Goal: Transaction & Acquisition: Purchase product/service

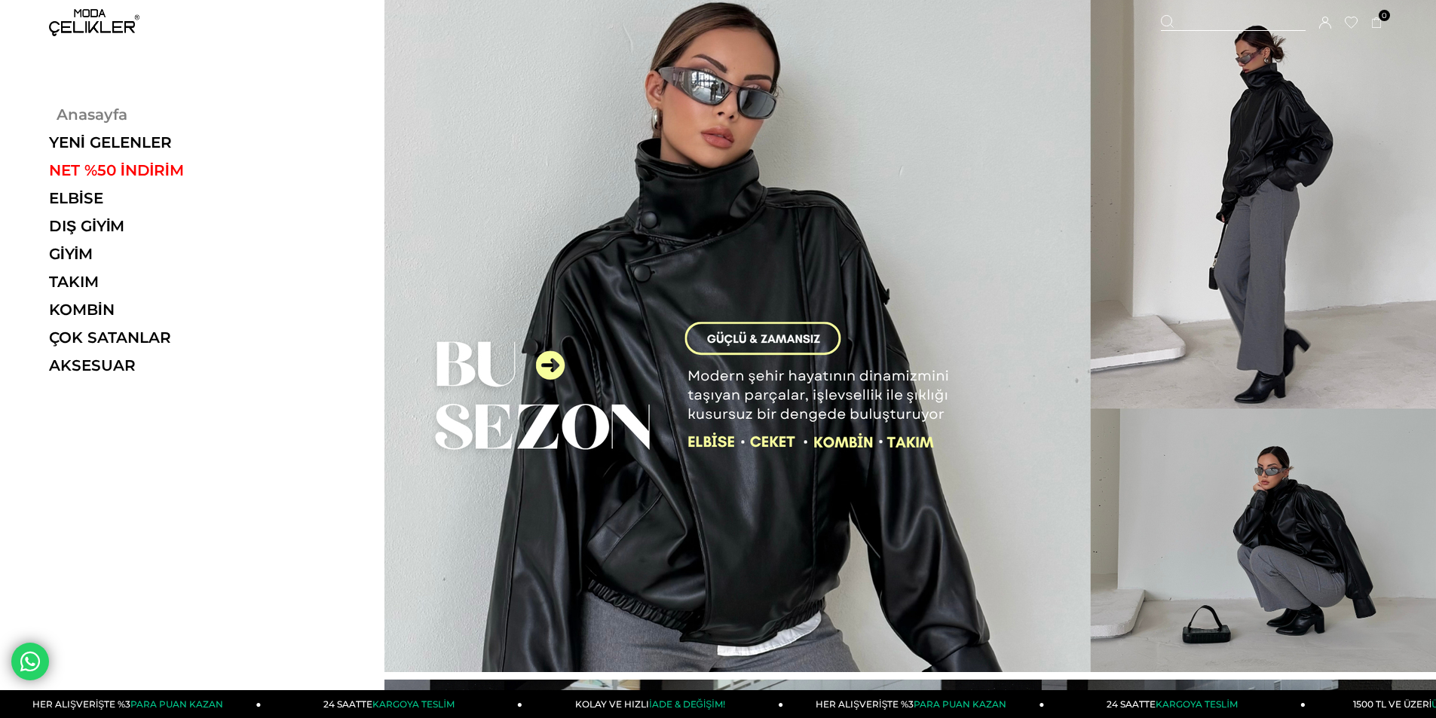
click at [104, 116] on link "Anasayfa" at bounding box center [152, 115] width 207 height 18
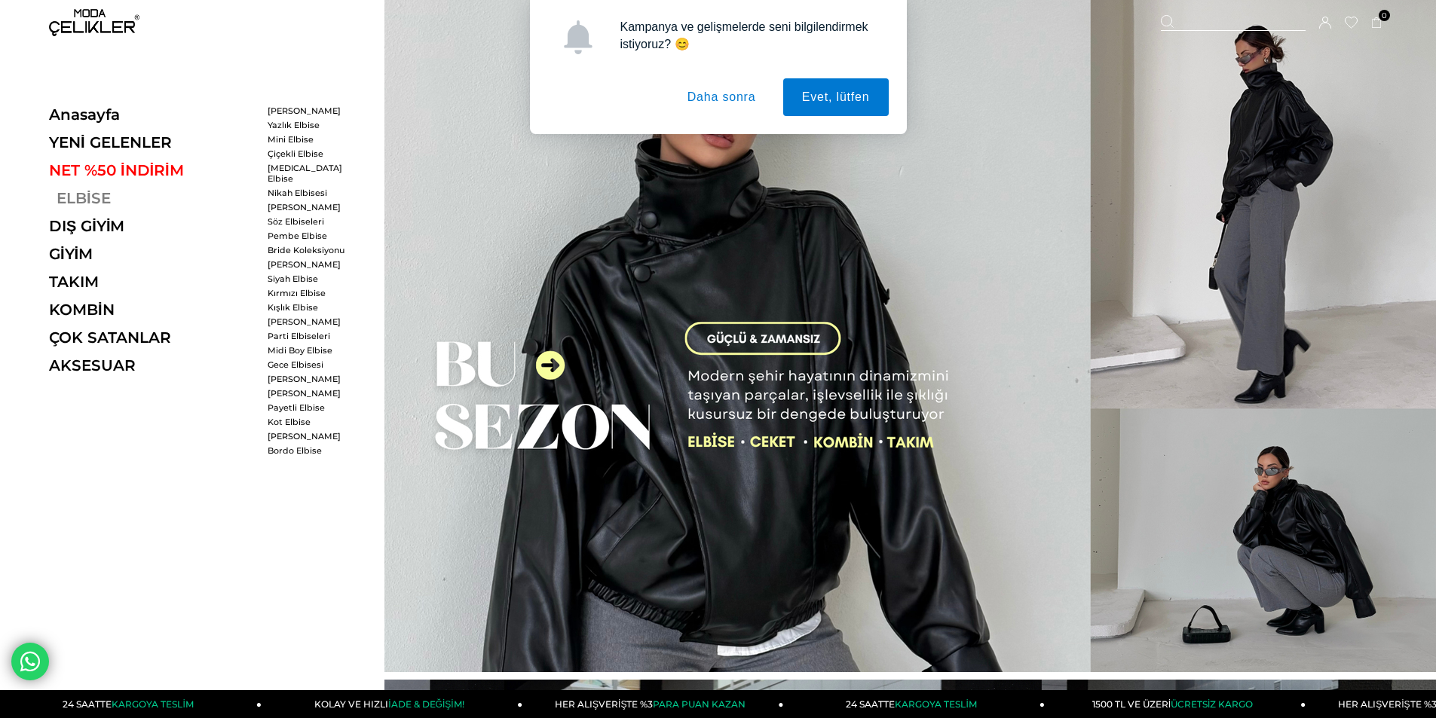
click at [94, 198] on link "ELBİSE" at bounding box center [152, 198] width 207 height 18
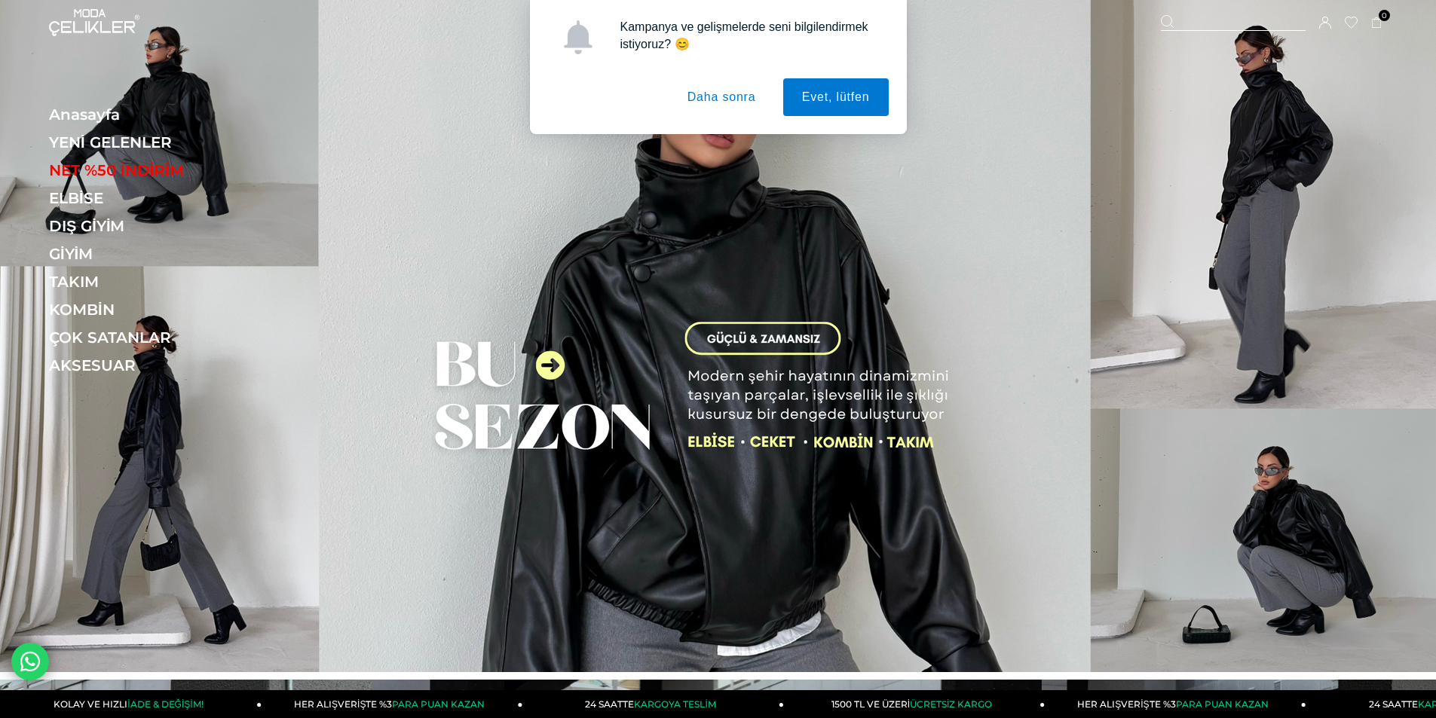
click at [729, 99] on button "Daha sonra" at bounding box center [721, 97] width 106 height 38
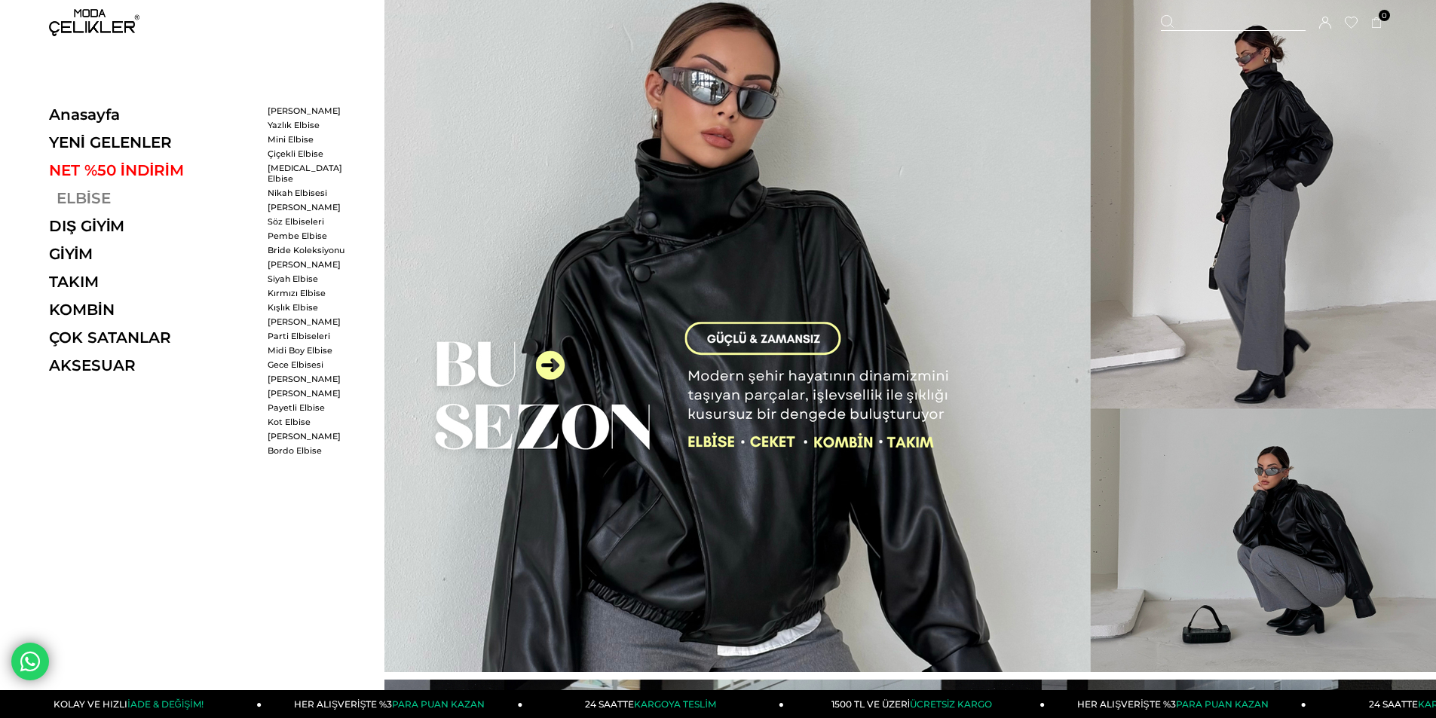
click at [87, 194] on link "ELBİSE" at bounding box center [152, 198] width 207 height 18
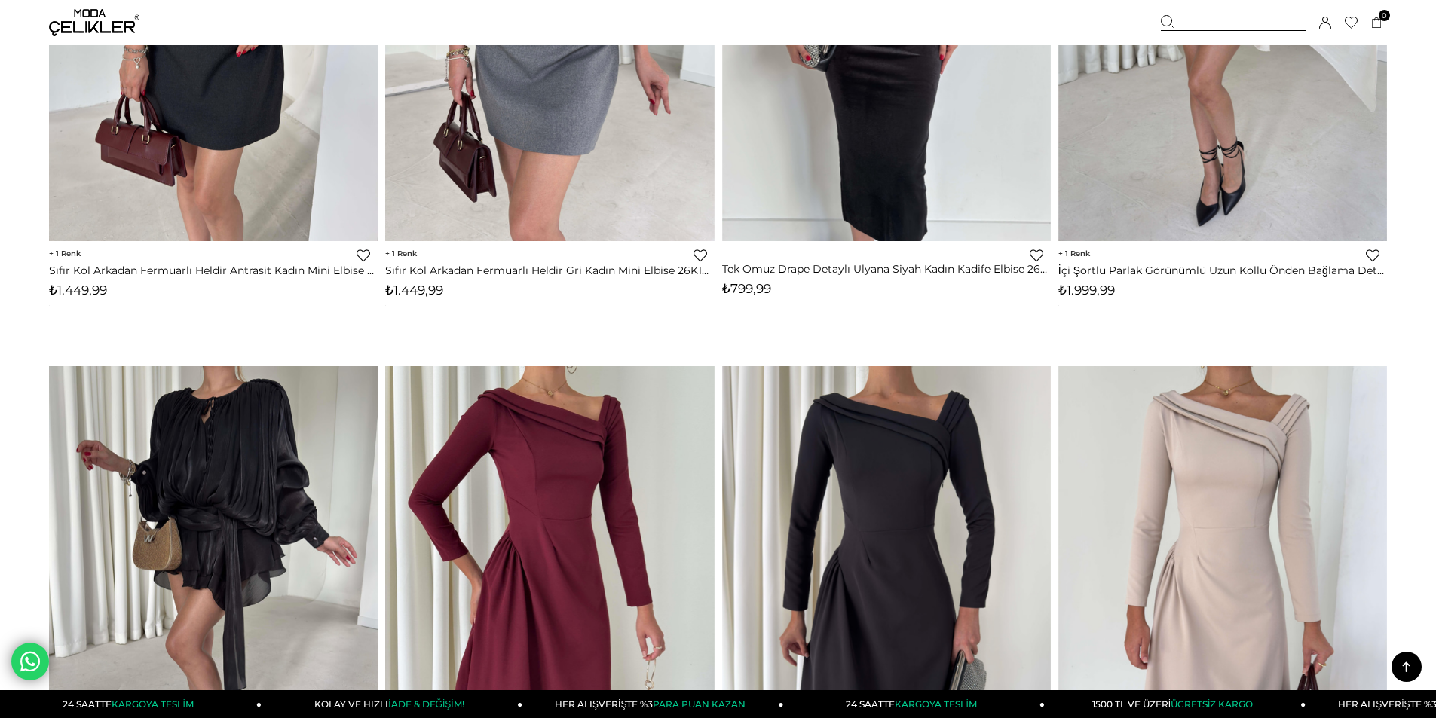
scroll to position [2864, 0]
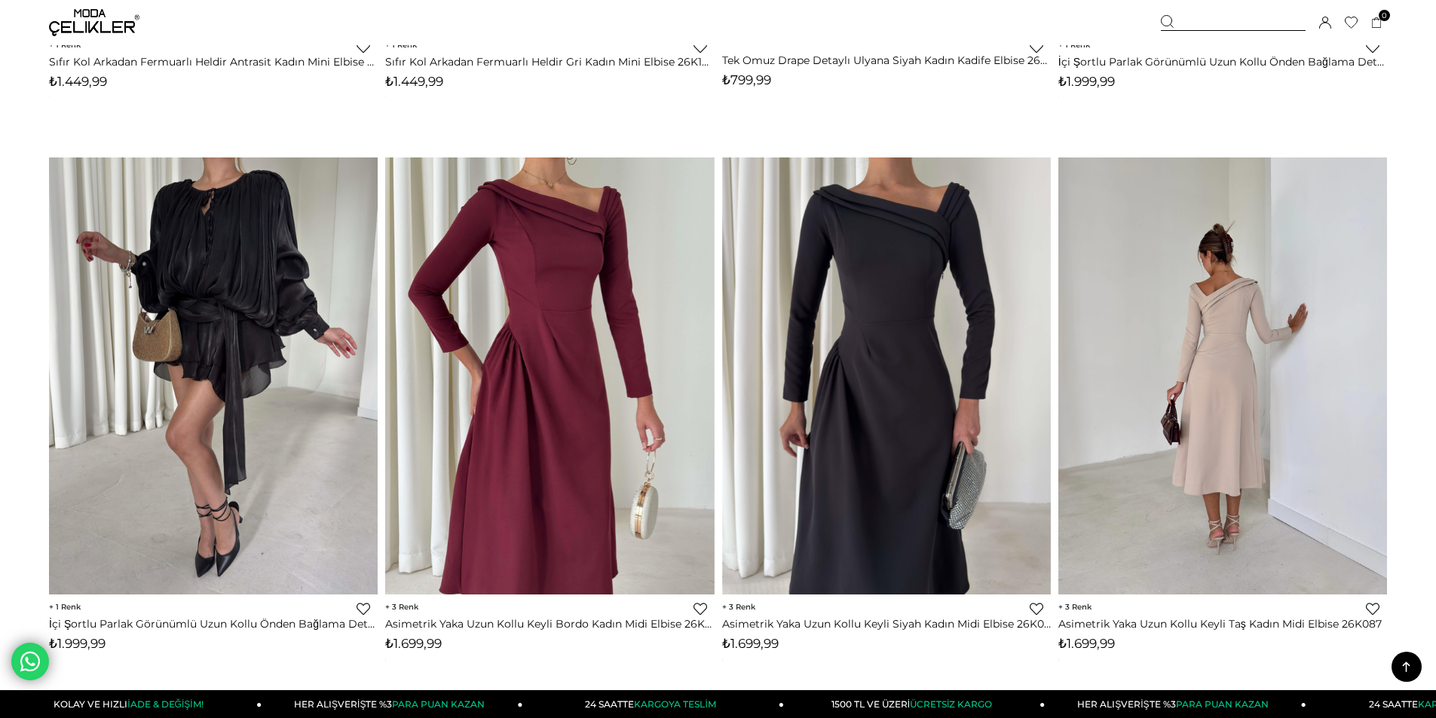
click at [1296, 332] on img at bounding box center [1222, 376] width 329 height 438
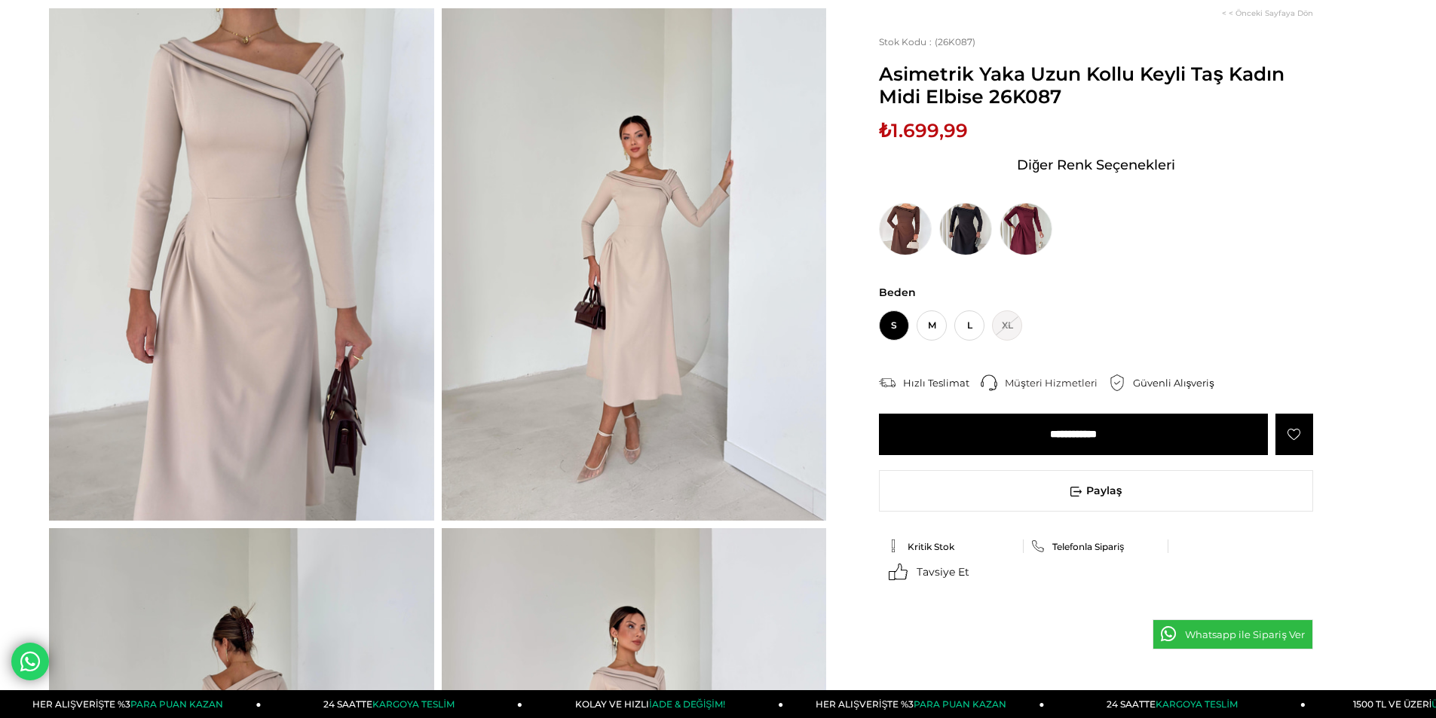
scroll to position [151, 0]
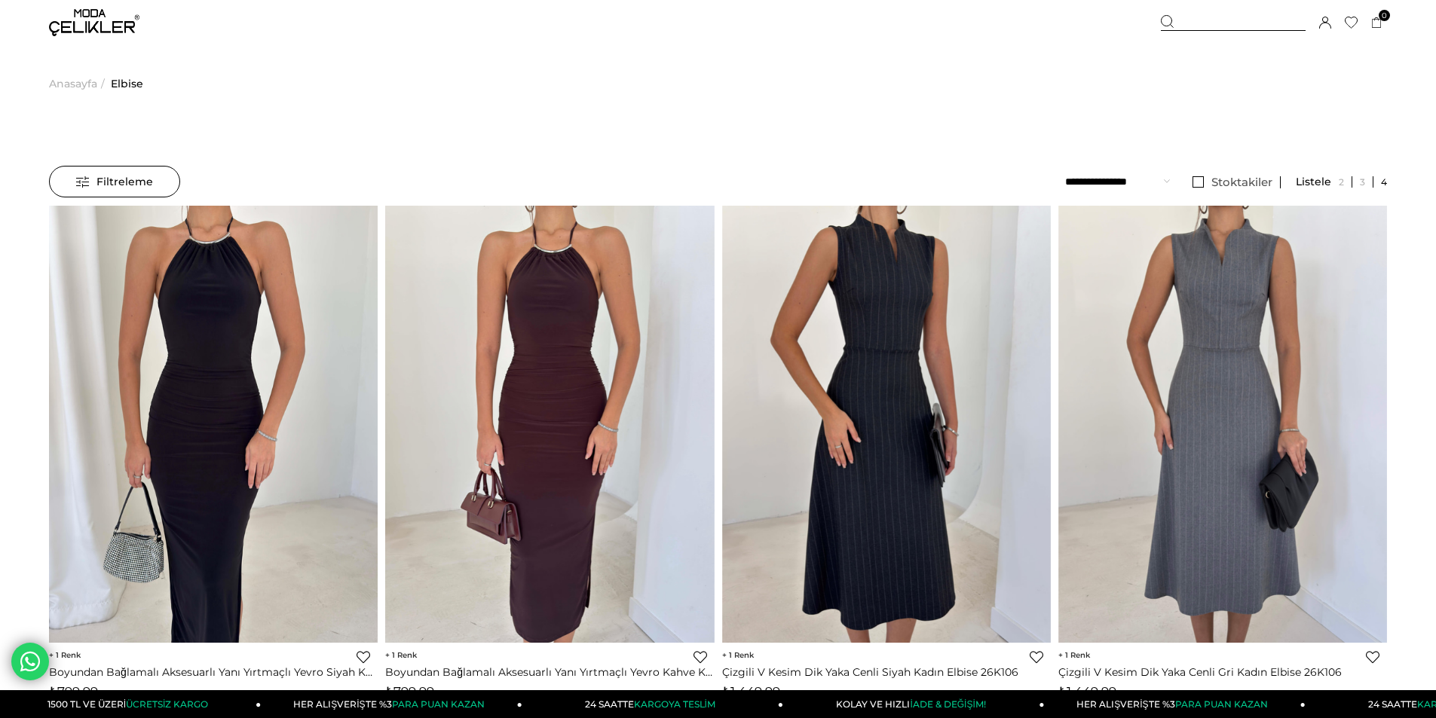
click at [80, 19] on img at bounding box center [94, 22] width 90 height 27
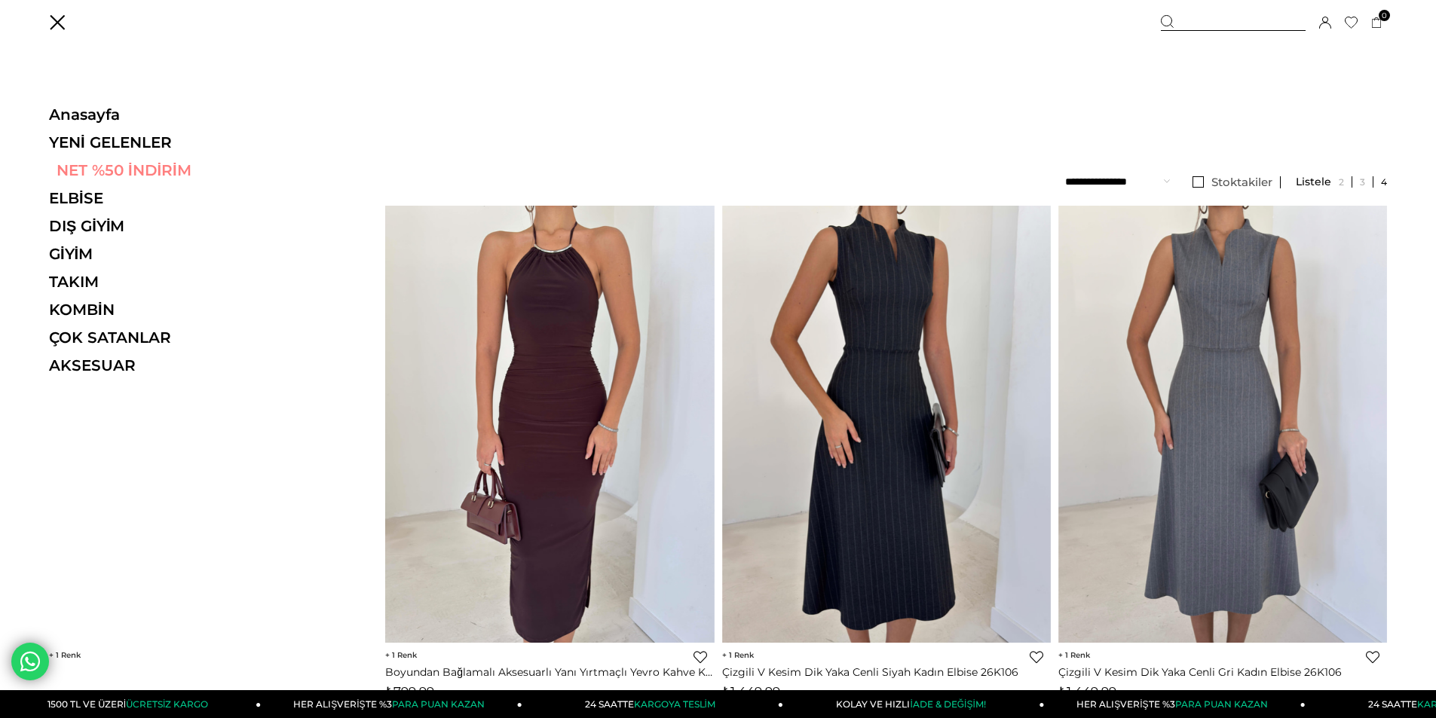
click at [93, 164] on link "NET %50 İNDİRİM" at bounding box center [152, 170] width 207 height 18
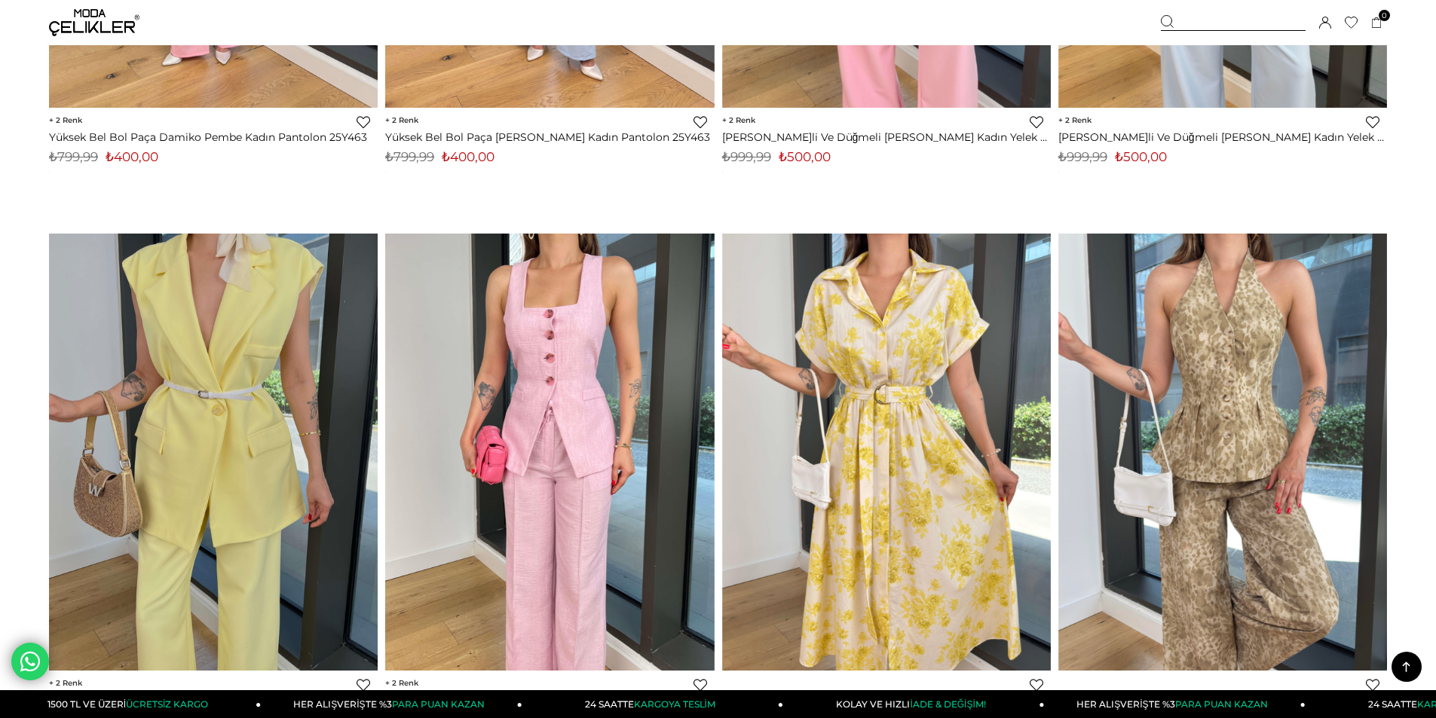
scroll to position [8441, 0]
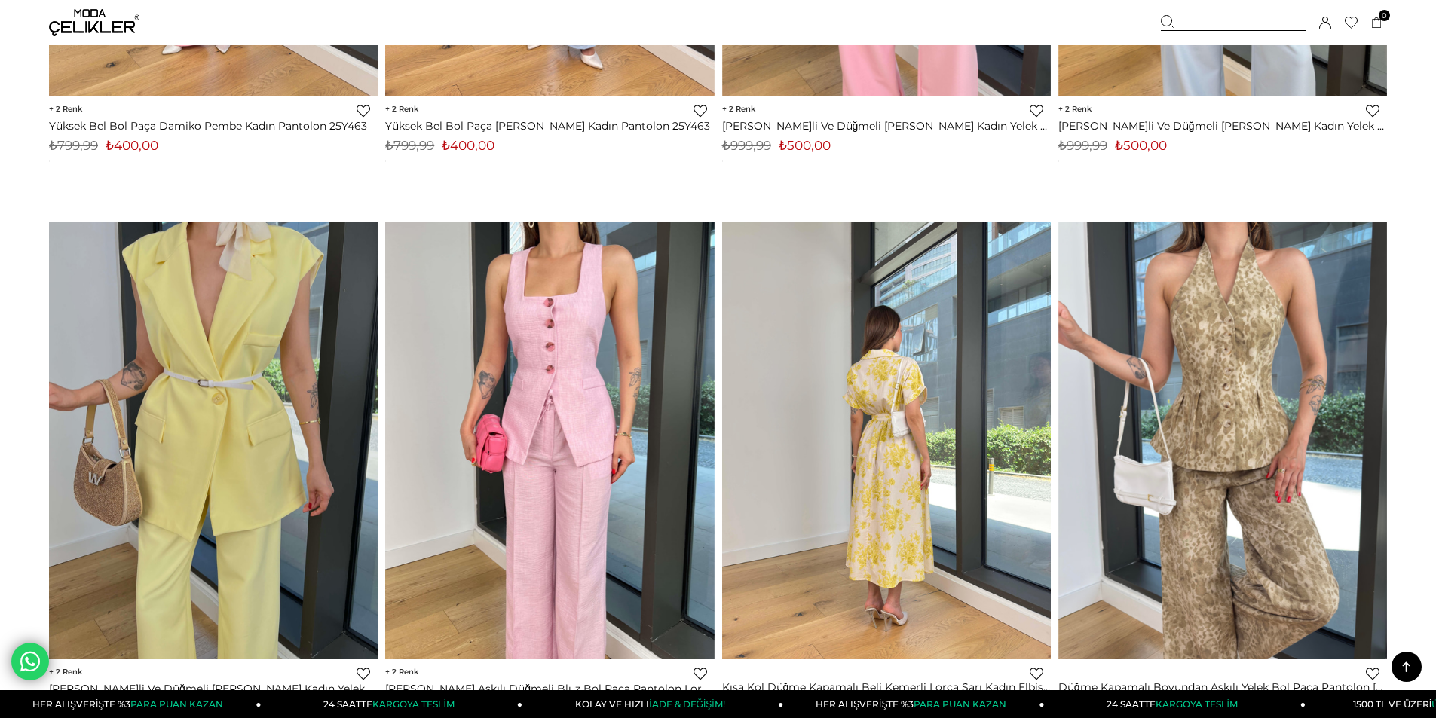
click at [972, 415] on img at bounding box center [886, 441] width 329 height 438
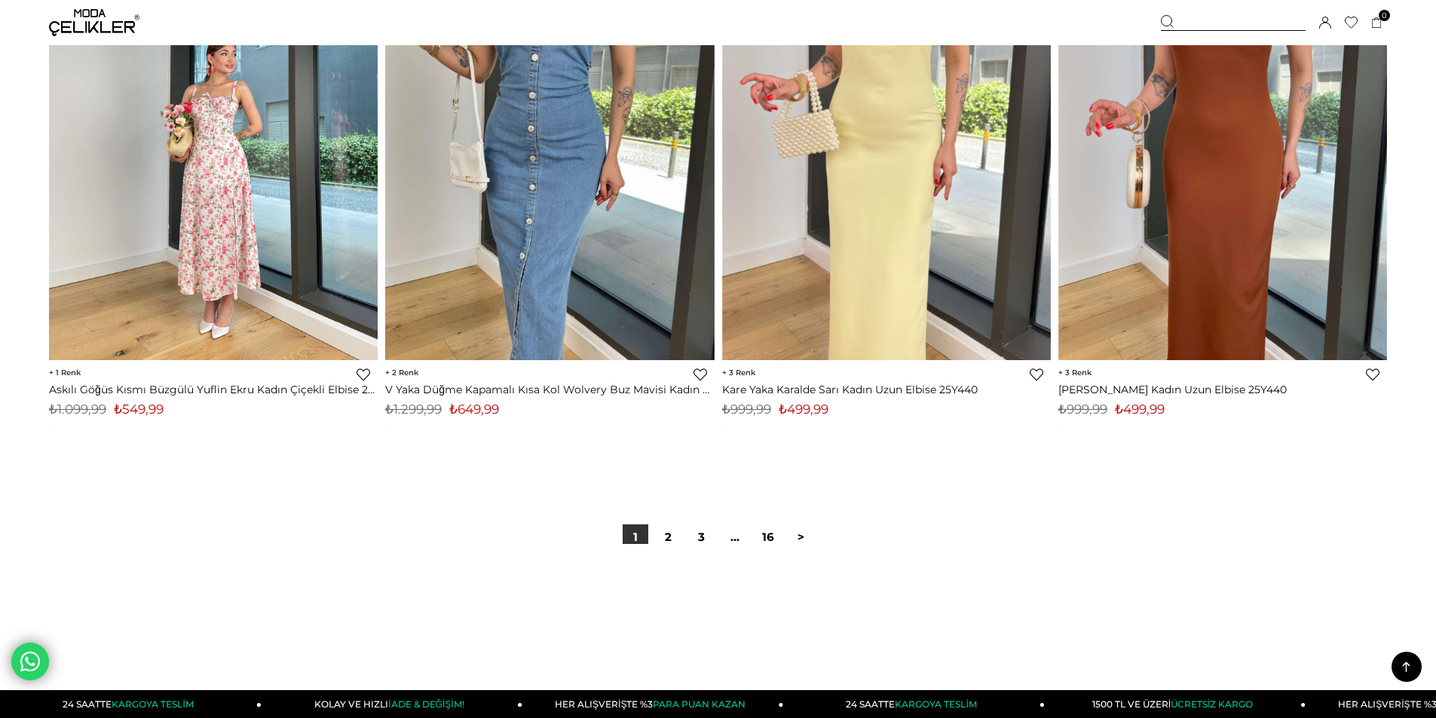
scroll to position [10922, 0]
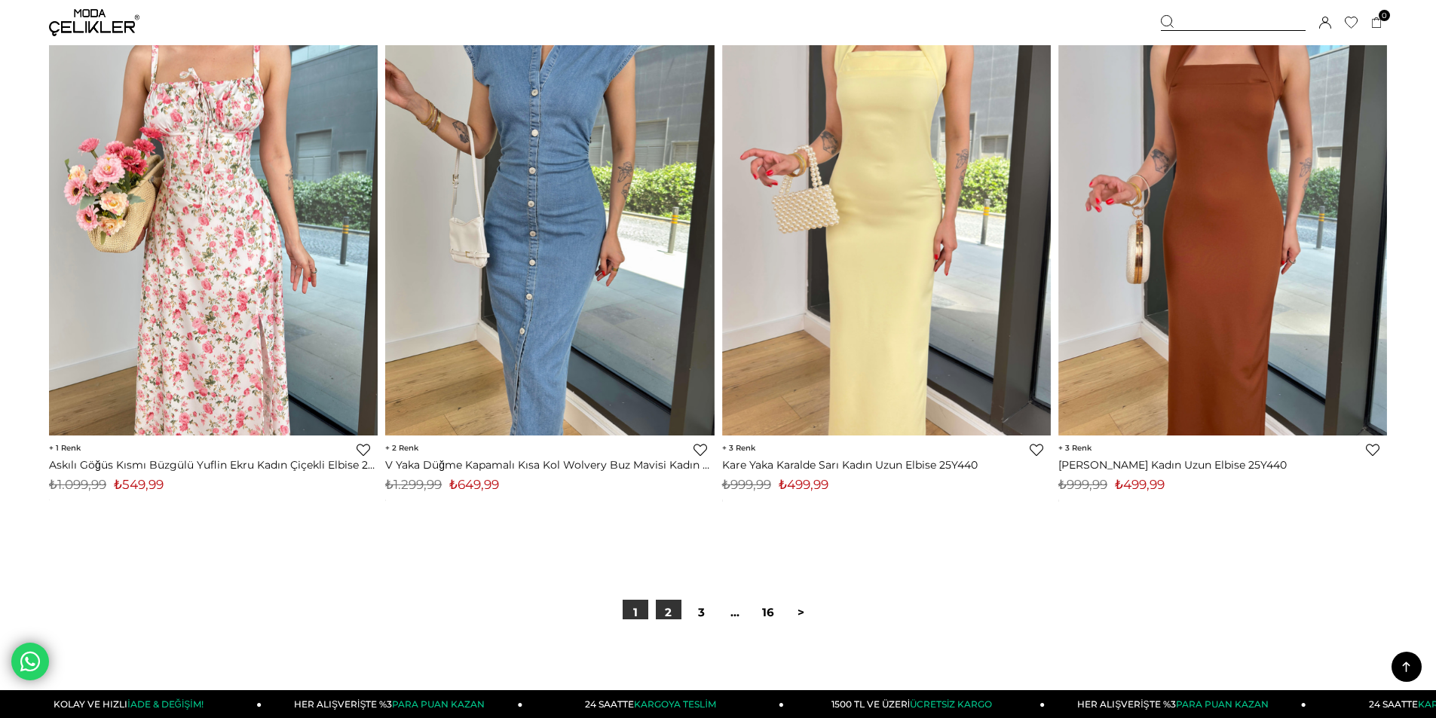
click at [662, 610] on link "2" at bounding box center [669, 613] width 26 height 26
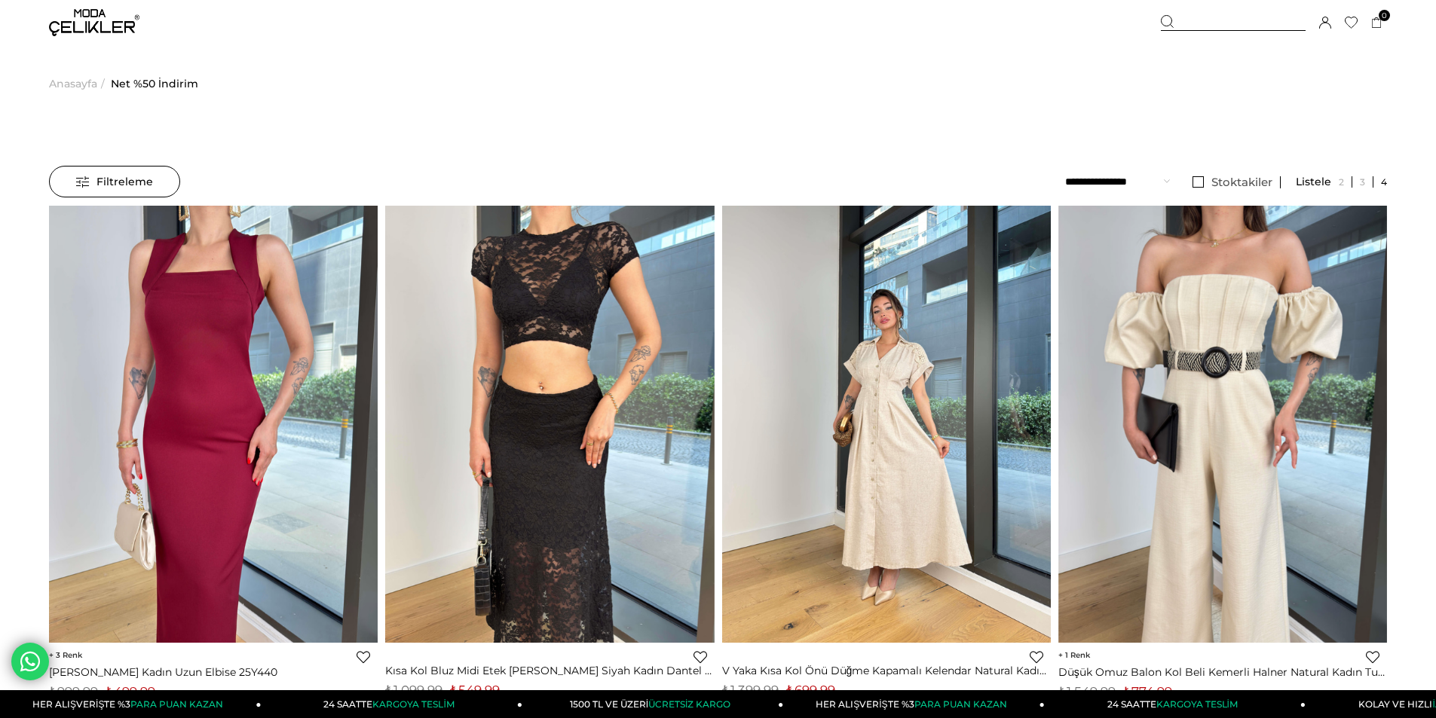
click at [862, 506] on img at bounding box center [886, 424] width 329 height 438
